Goal: Information Seeking & Learning: Learn about a topic

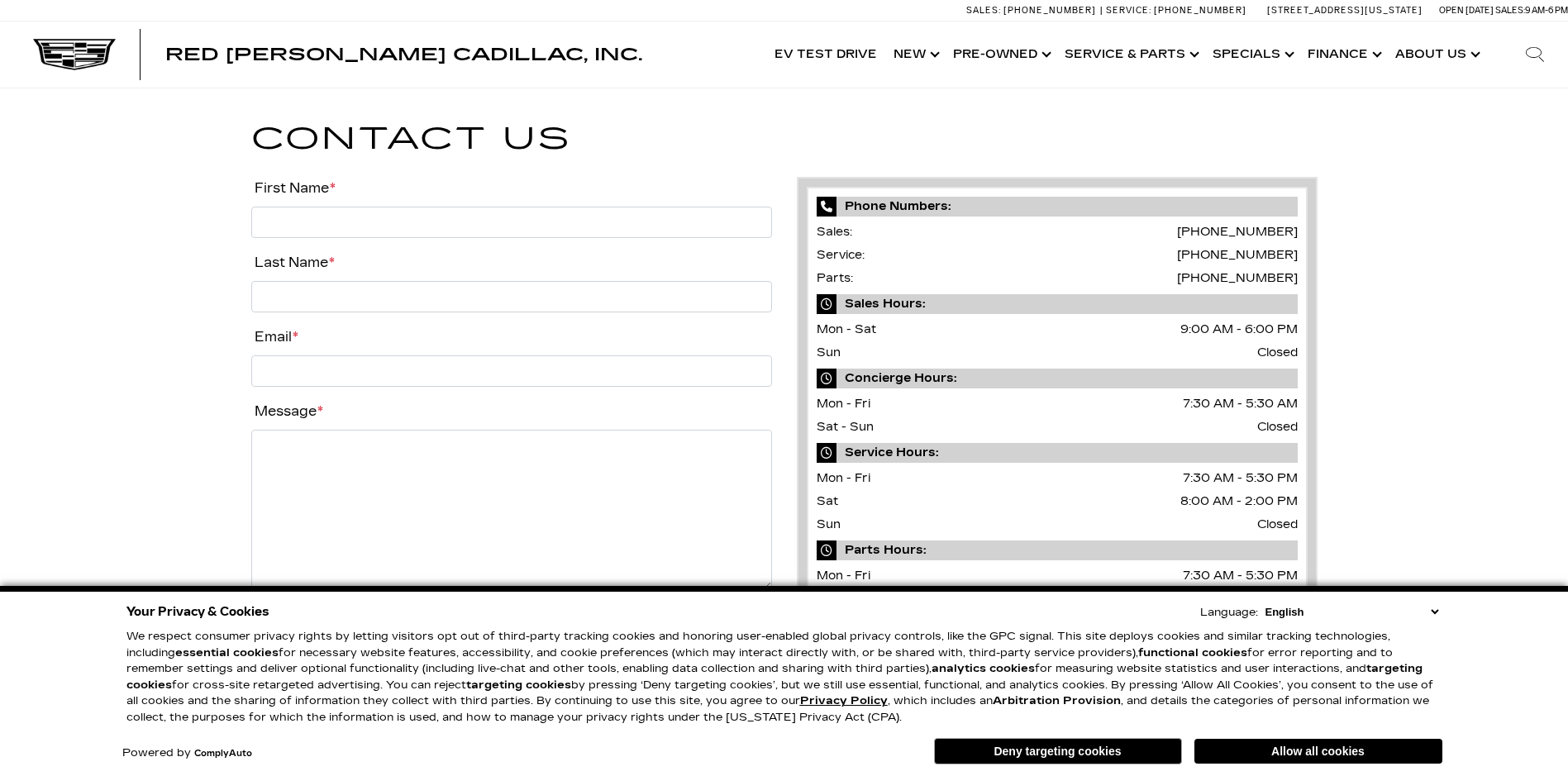
click at [1468, 357] on div "Contact Us First Name * Last Name * Email * Message * FName This field is for v…" at bounding box center [784, 394] width 1568 height 611
click at [50, 61] on img at bounding box center [74, 55] width 82 height 31
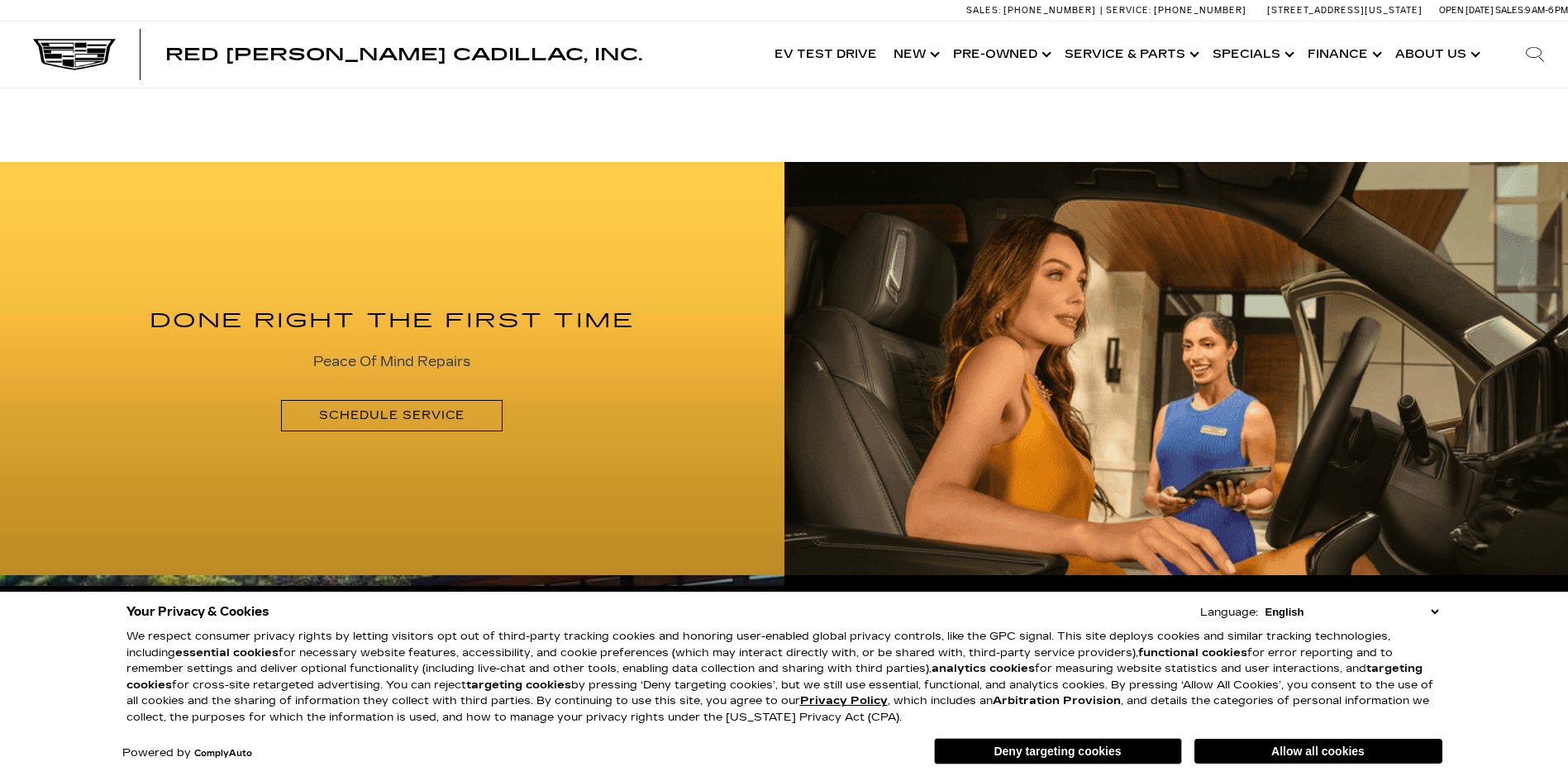
scroll to position [2232, 0]
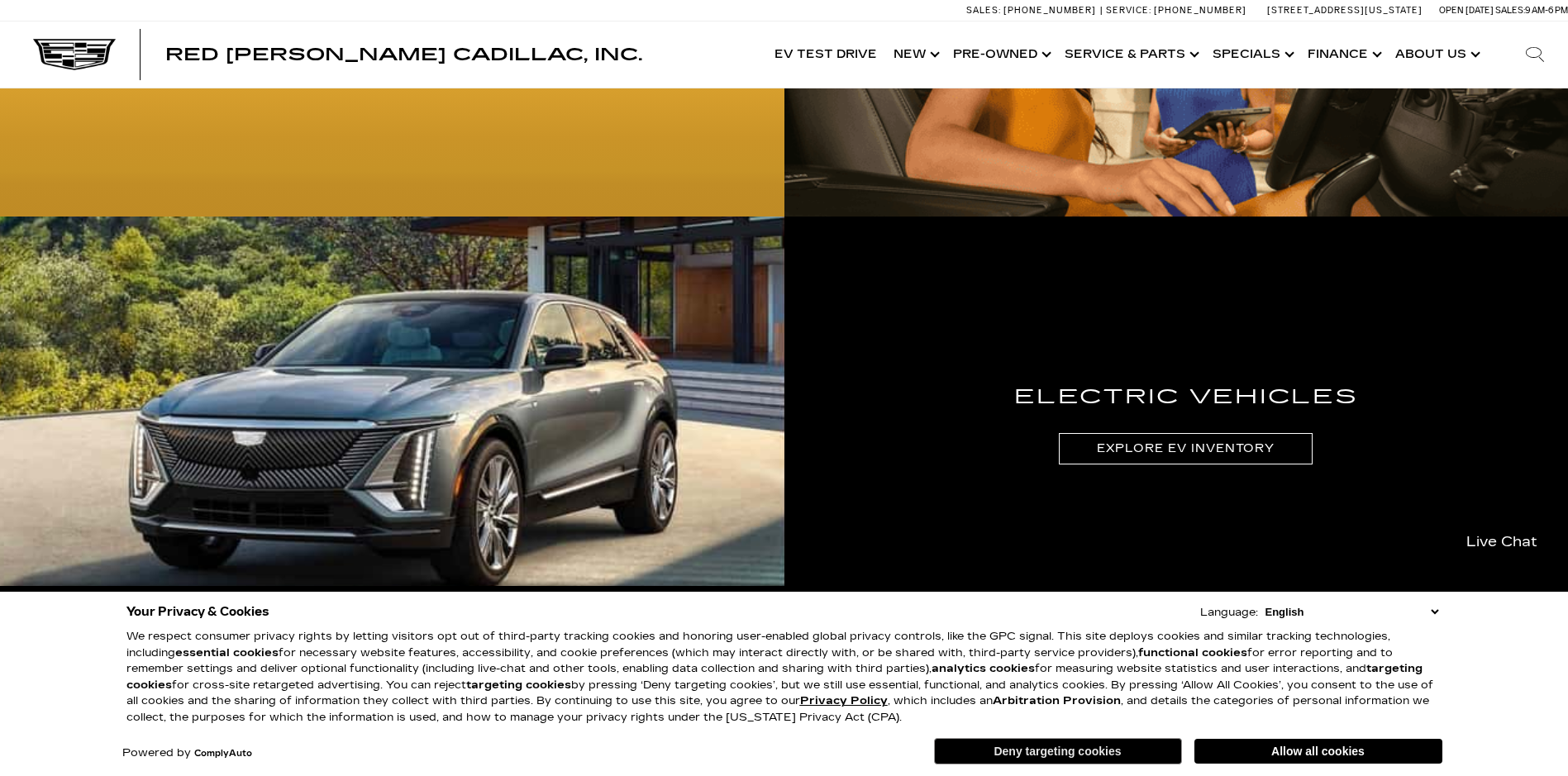
click at [1087, 753] on button "Deny targeting cookies" at bounding box center [1057, 751] width 248 height 26
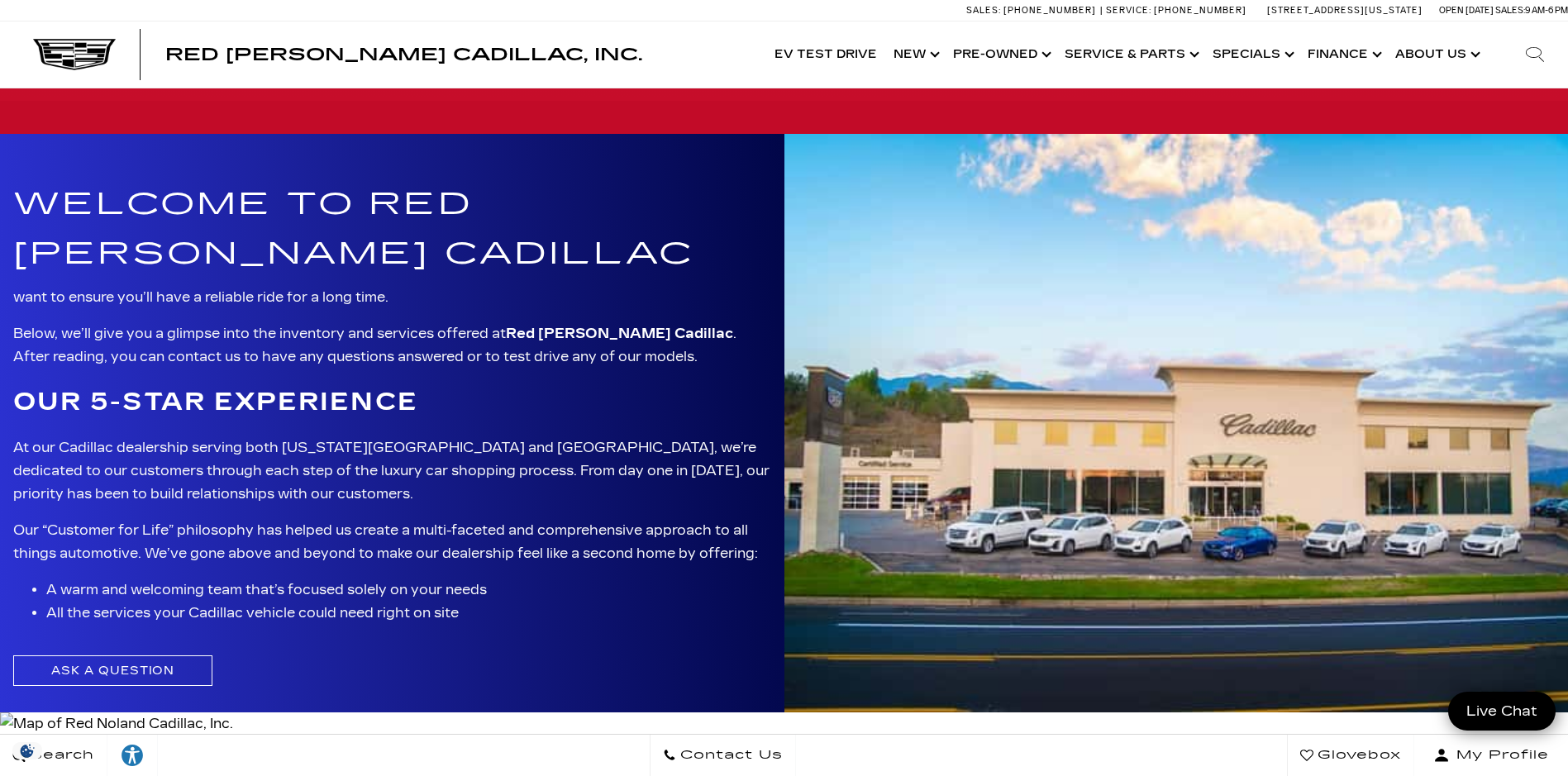
scroll to position [0, 0]
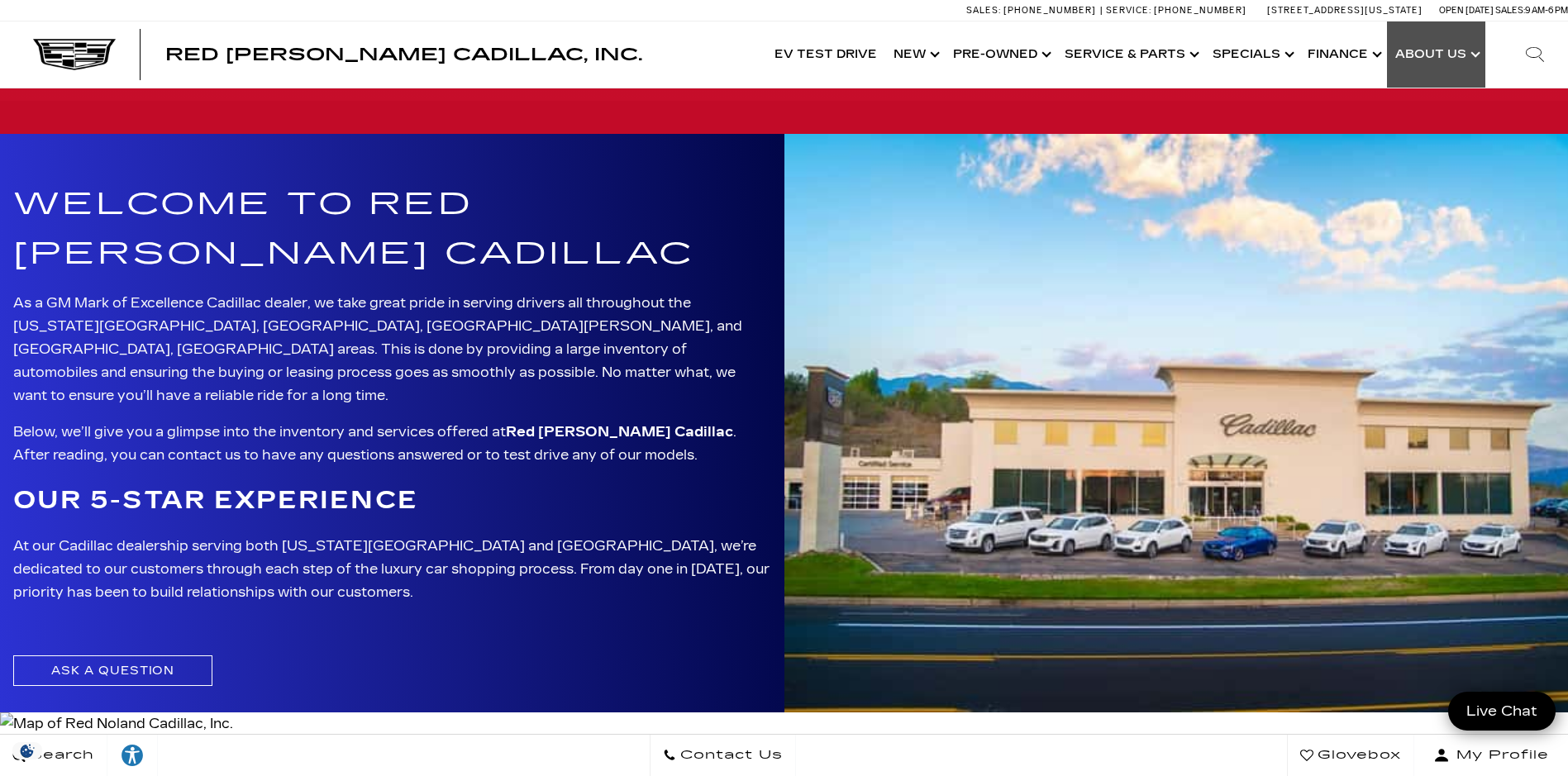
click at [1430, 55] on link "Show About Us" at bounding box center [1437, 54] width 98 height 66
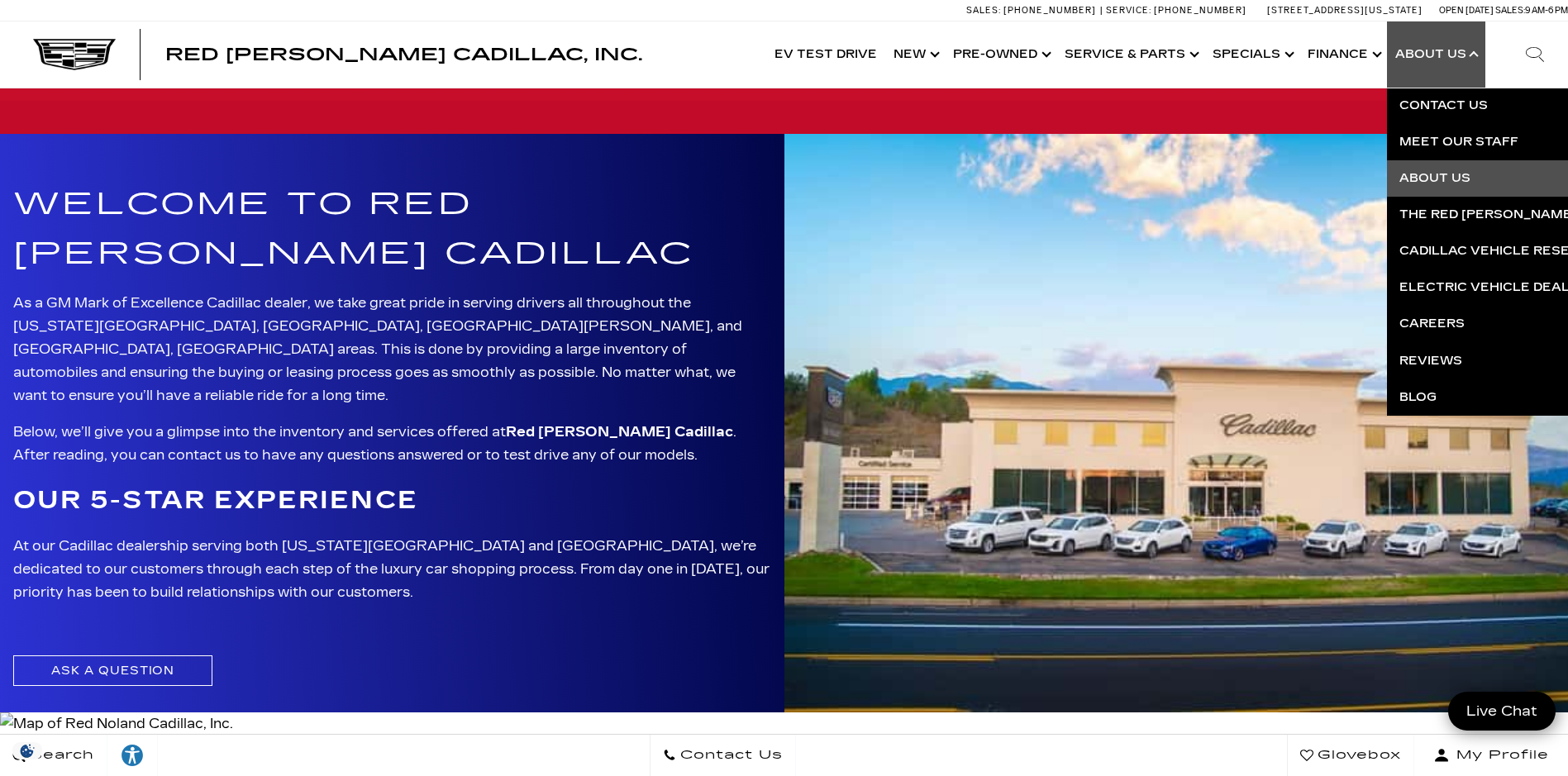
click at [1443, 174] on link "About Us" at bounding box center [1588, 178] width 400 height 36
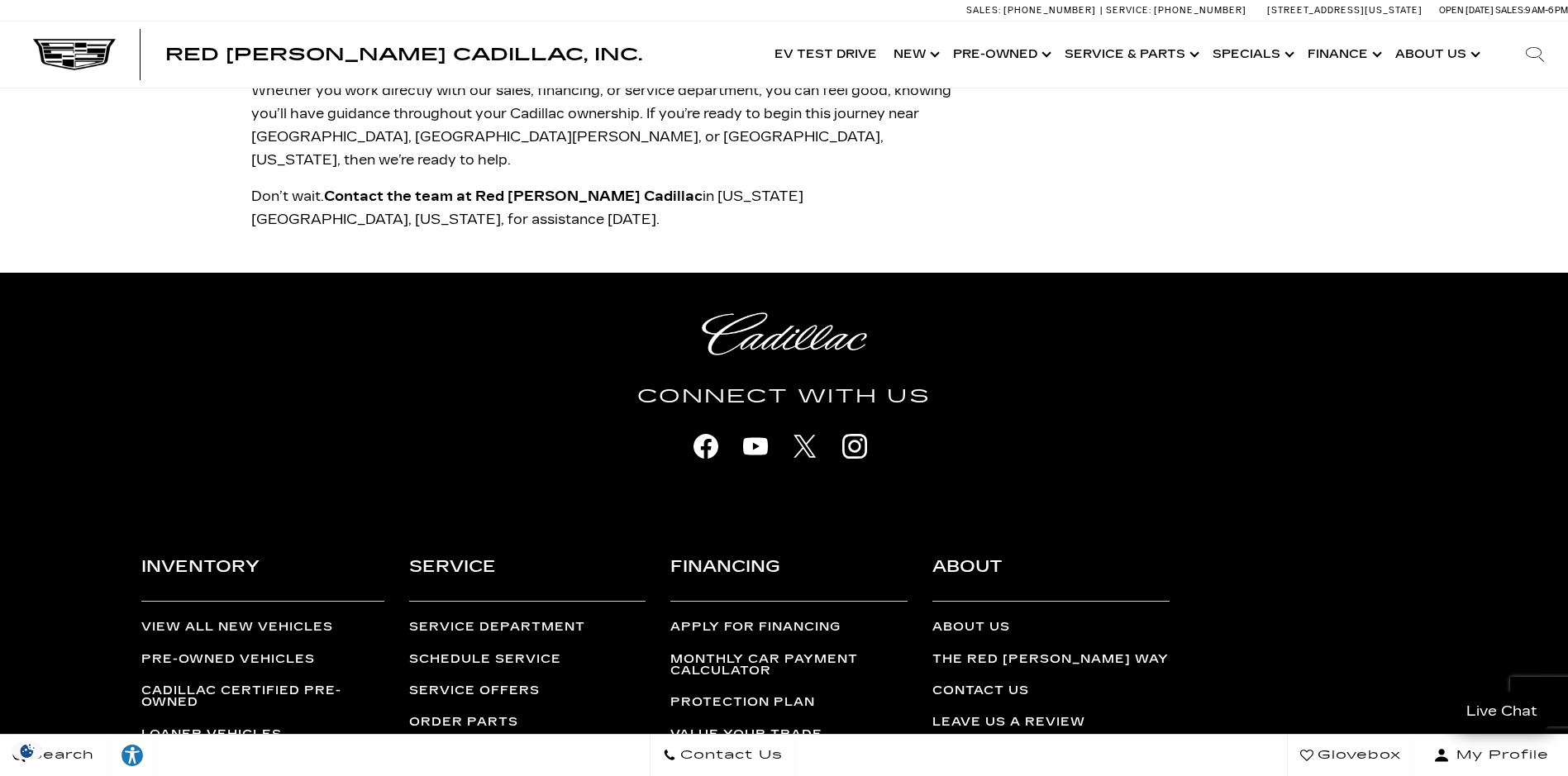
scroll to position [3554, 0]
